Goal: Task Accomplishment & Management: Use online tool/utility

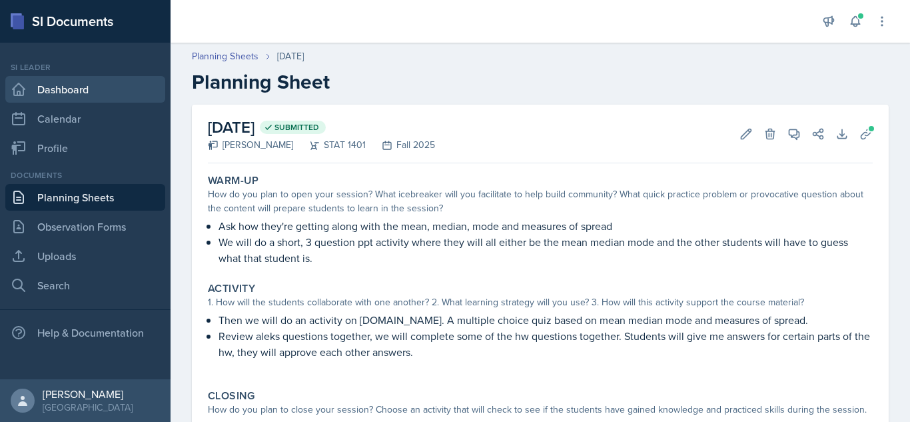
click at [63, 96] on link "Dashboard" at bounding box center [85, 89] width 160 height 27
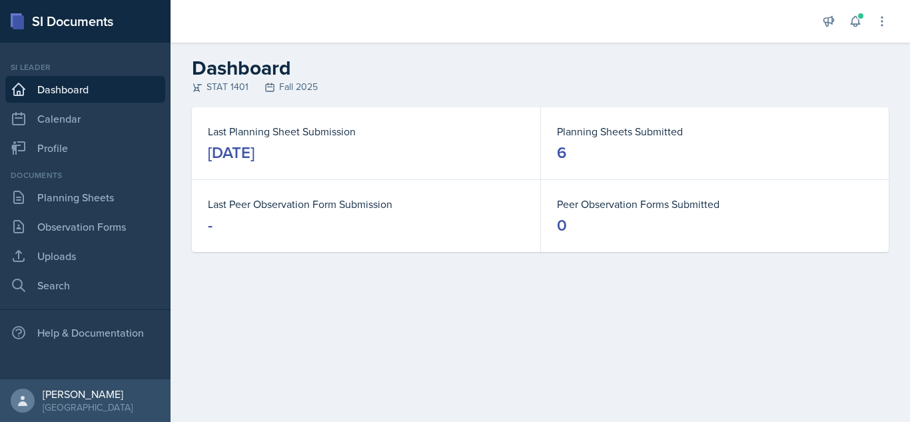
drag, startPoint x: 825, startPoint y: 0, endPoint x: 665, endPoint y: 58, distance: 170.7
click at [665, 58] on h2 "Dashboard" at bounding box center [540, 68] width 697 height 24
click at [96, 195] on link "Planning Sheets" at bounding box center [85, 197] width 160 height 27
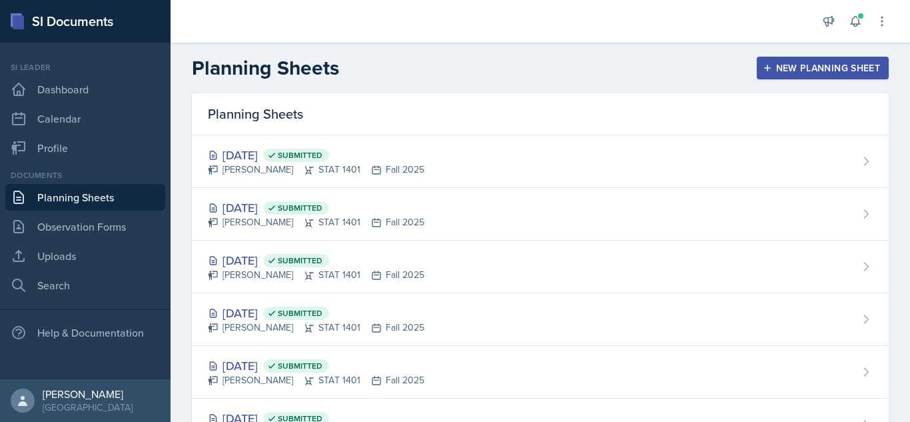
click at [780, 59] on button "New Planning Sheet" at bounding box center [823, 68] width 132 height 23
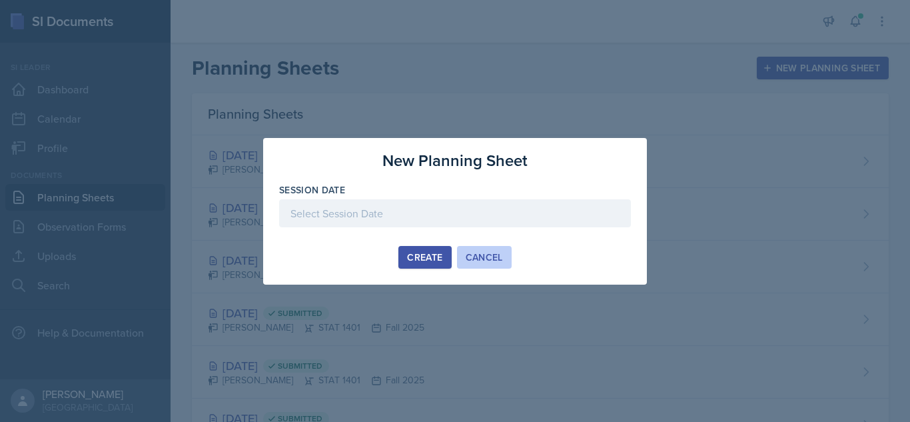
click at [494, 256] on div "Cancel" at bounding box center [484, 257] width 37 height 11
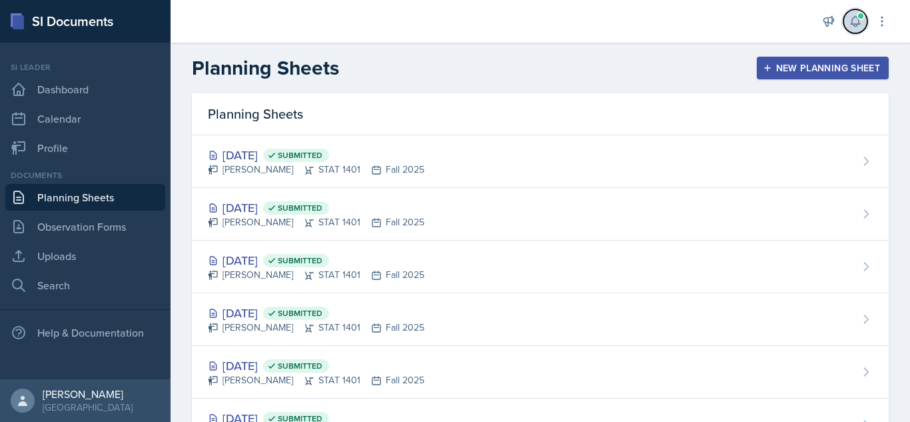
click at [862, 24] on button at bounding box center [855, 21] width 24 height 24
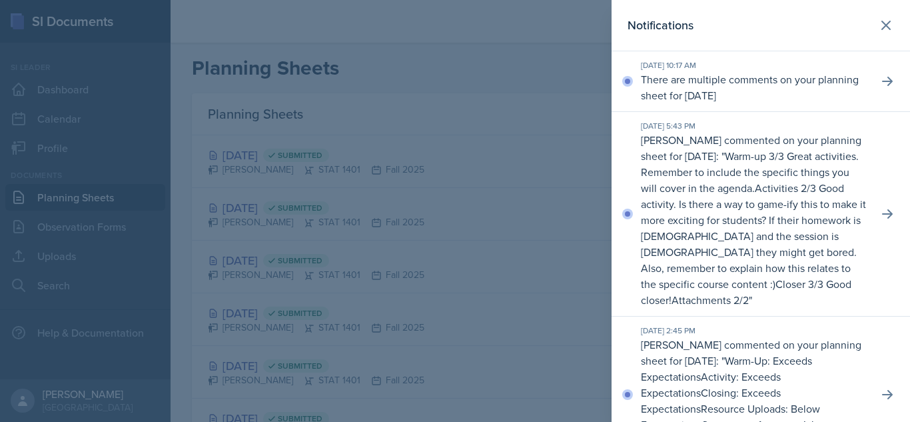
click at [844, 89] on p "There are multiple comments on your planning sheet for [DATE]" at bounding box center [754, 87] width 226 height 32
click at [883, 86] on icon at bounding box center [887, 81] width 13 height 13
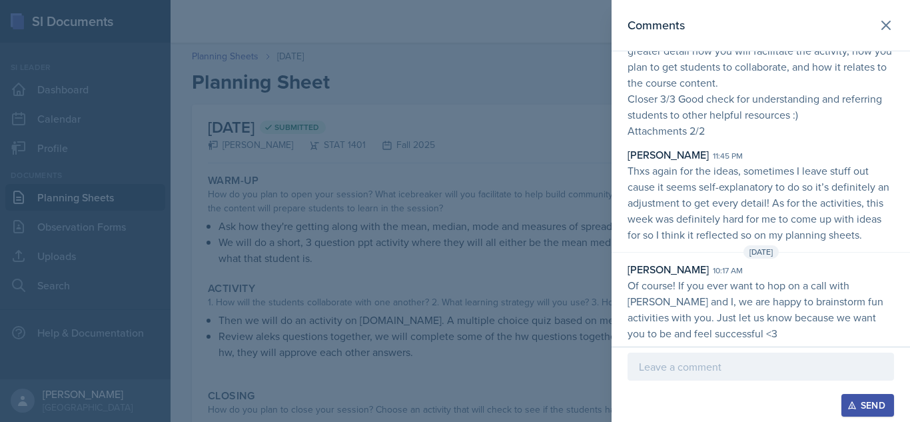
scroll to position [182, 0]
click at [878, 33] on icon at bounding box center [886, 25] width 16 height 16
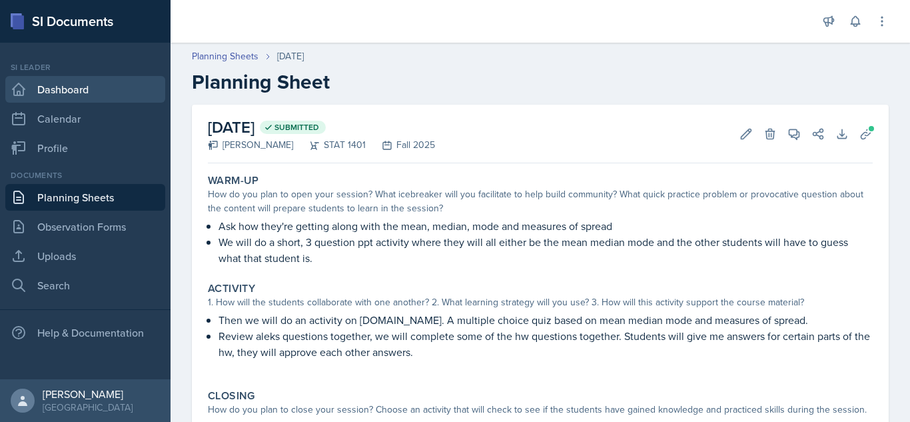
click at [83, 96] on link "Dashboard" at bounding box center [85, 89] width 160 height 27
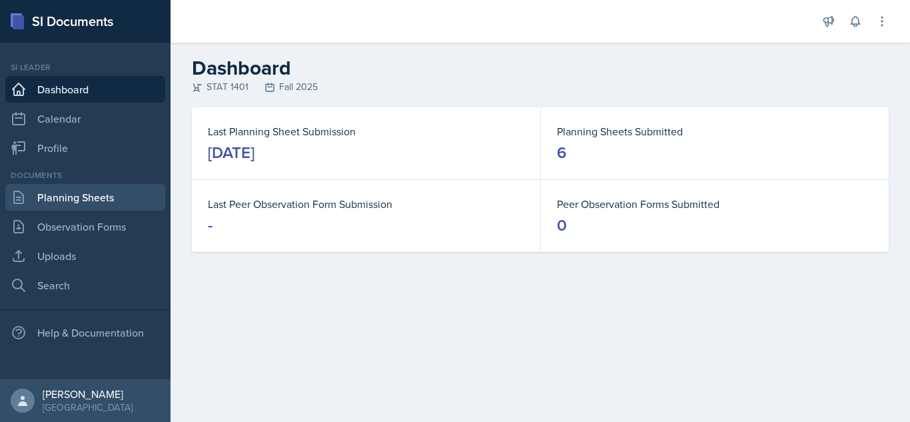
click at [38, 194] on link "Planning Sheets" at bounding box center [85, 197] width 160 height 27
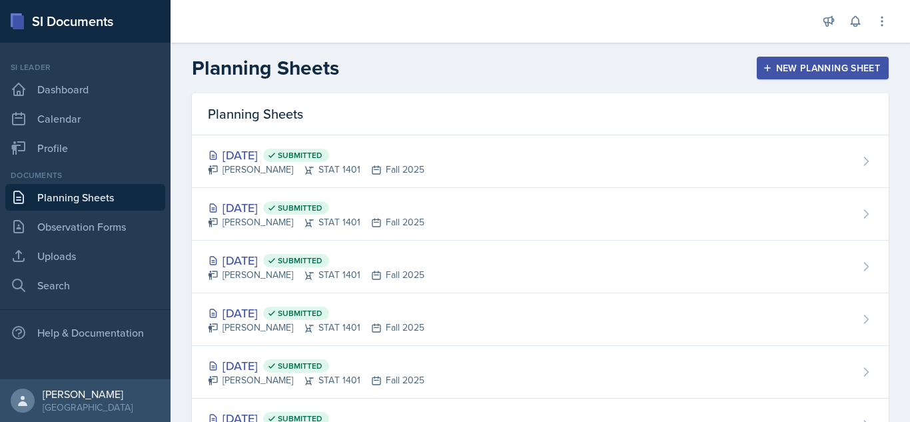
click at [787, 64] on div "New Planning Sheet" at bounding box center [822, 68] width 115 height 11
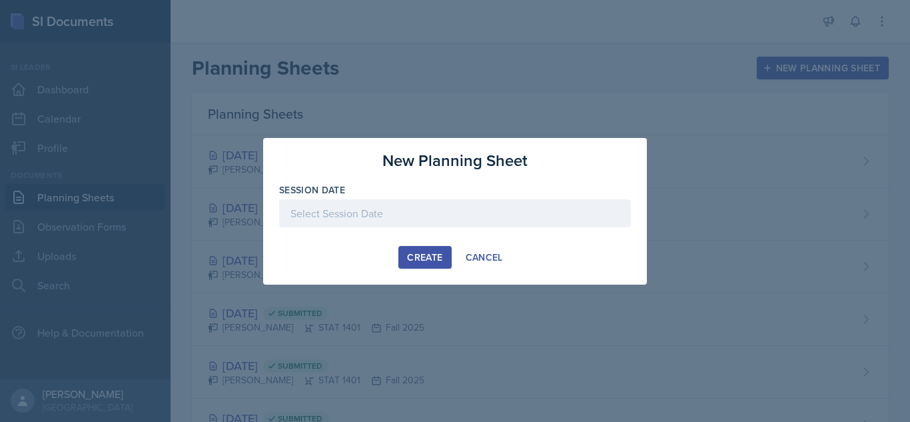
click at [423, 217] on div at bounding box center [455, 213] width 352 height 28
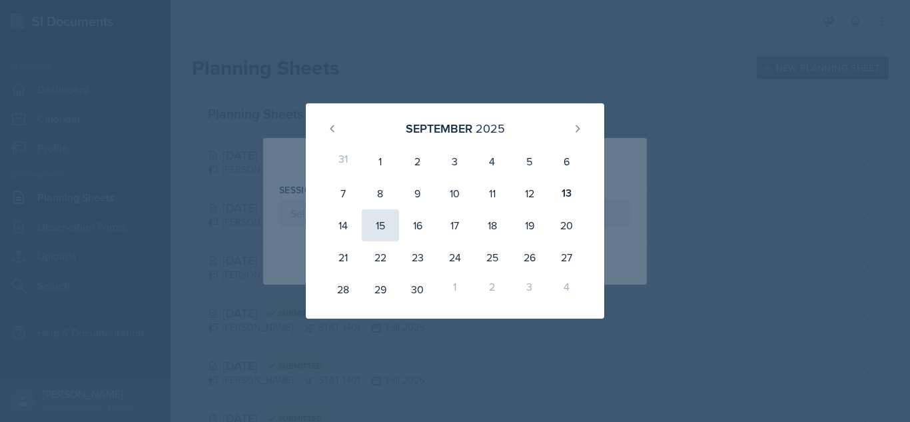
click at [380, 225] on div "15" at bounding box center [380, 225] width 37 height 32
type input "[DATE]"
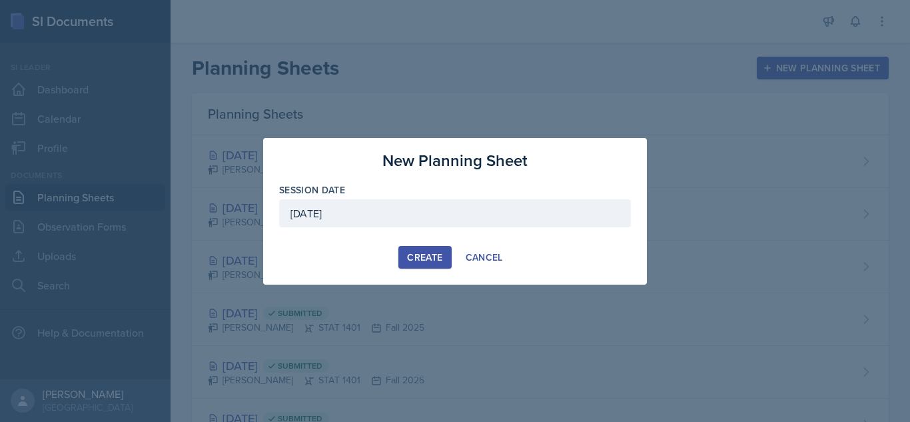
click at [438, 259] on div "Create" at bounding box center [424, 257] width 35 height 11
